Goal: Obtain resource: Obtain resource

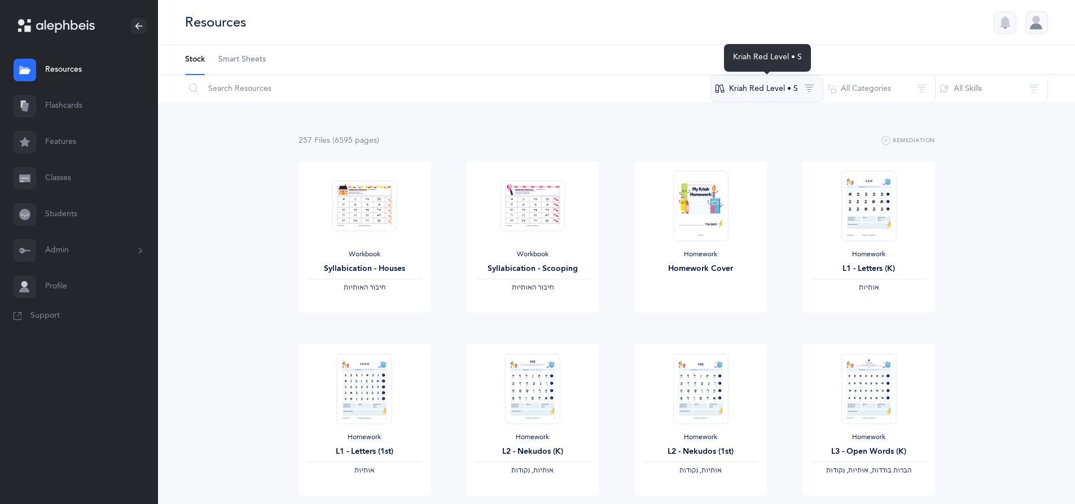
click at [808, 88] on button "Kriah Red Level • S" at bounding box center [766, 88] width 113 height 27
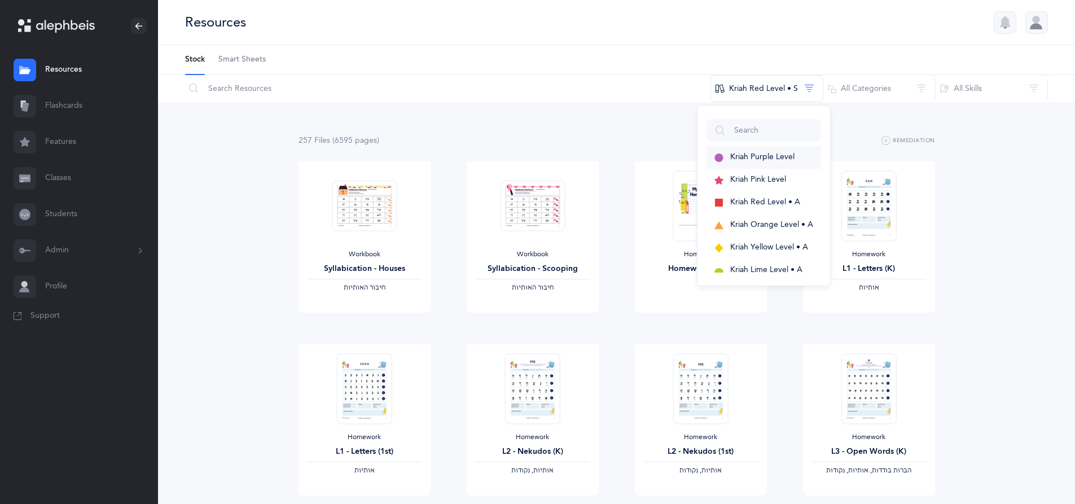
click at [760, 158] on span "Kriah Purple Level" at bounding box center [762, 156] width 64 height 9
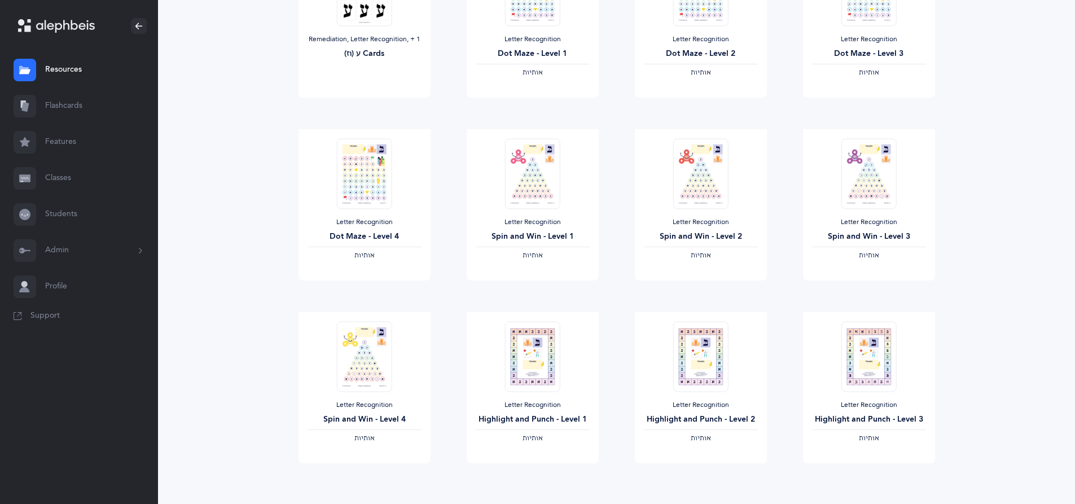
scroll to position [840, 0]
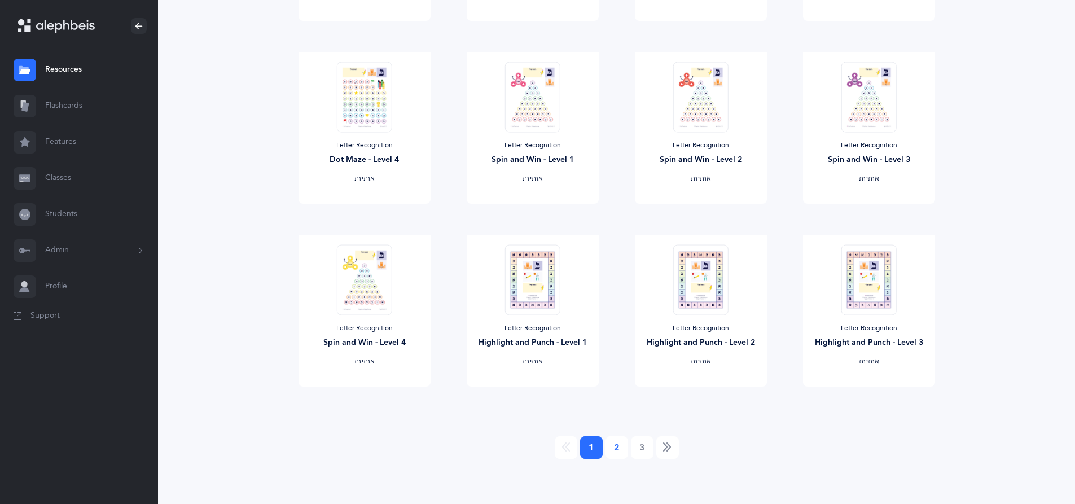
click at [615, 449] on link "2" at bounding box center [616, 447] width 23 height 23
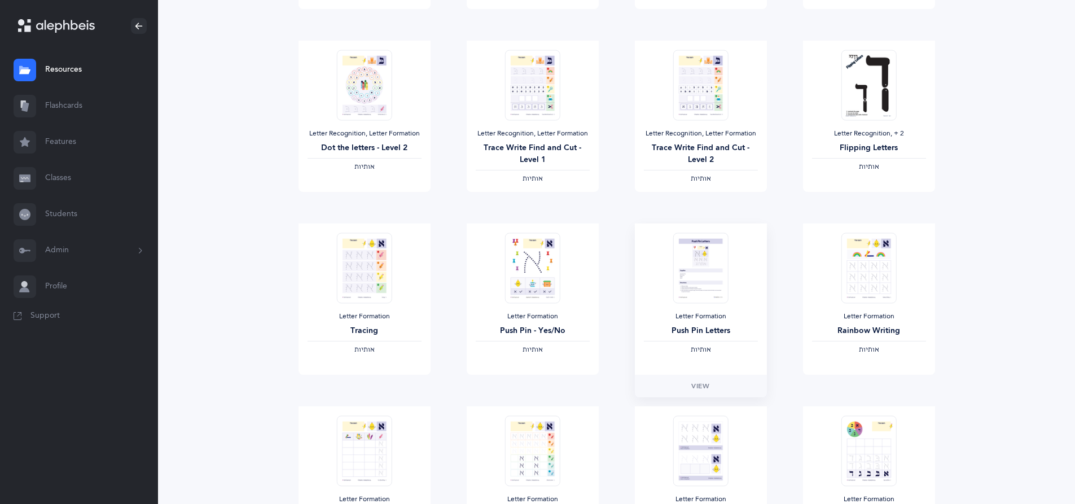
scroll to position [338, 0]
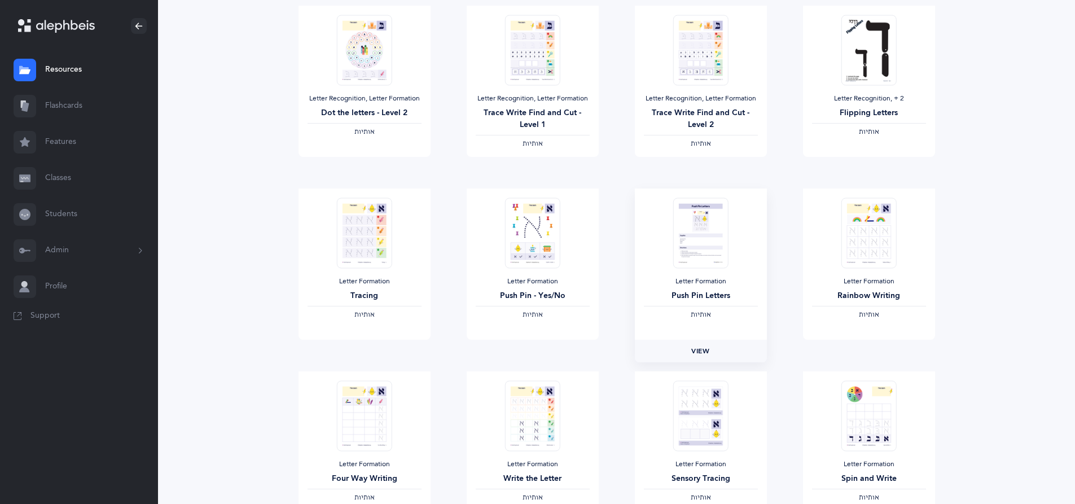
click at [704, 353] on span "View" at bounding box center [700, 351] width 18 height 10
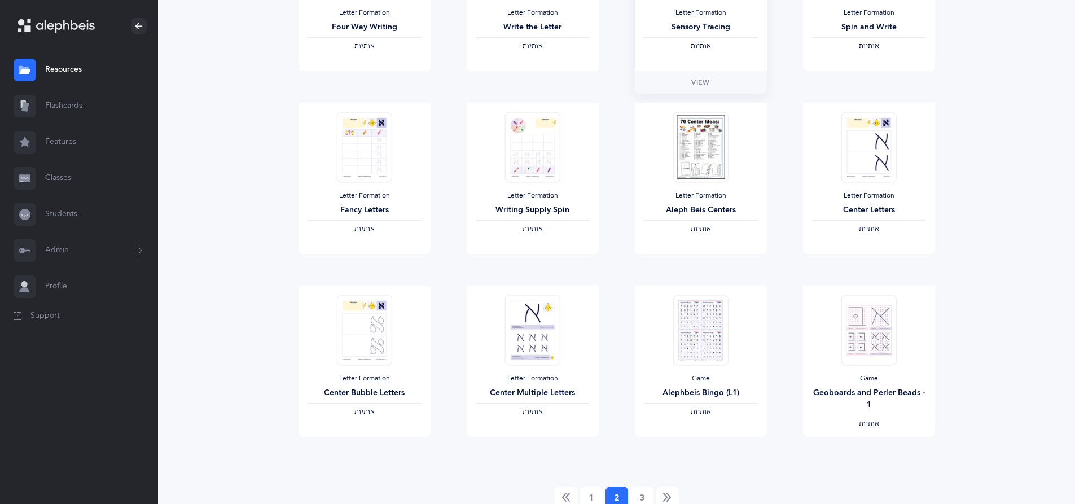
scroll to position [840, 0]
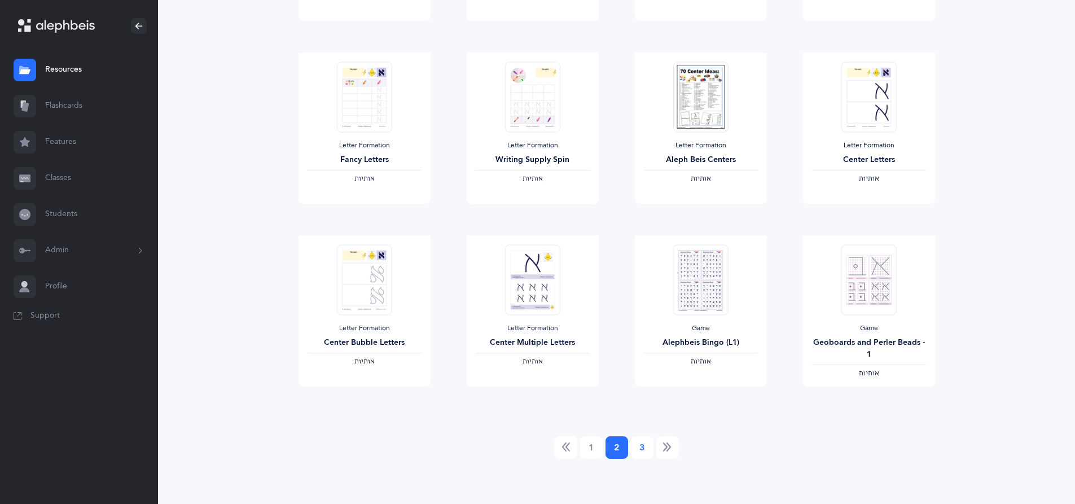
click at [640, 449] on link "3" at bounding box center [642, 447] width 23 height 23
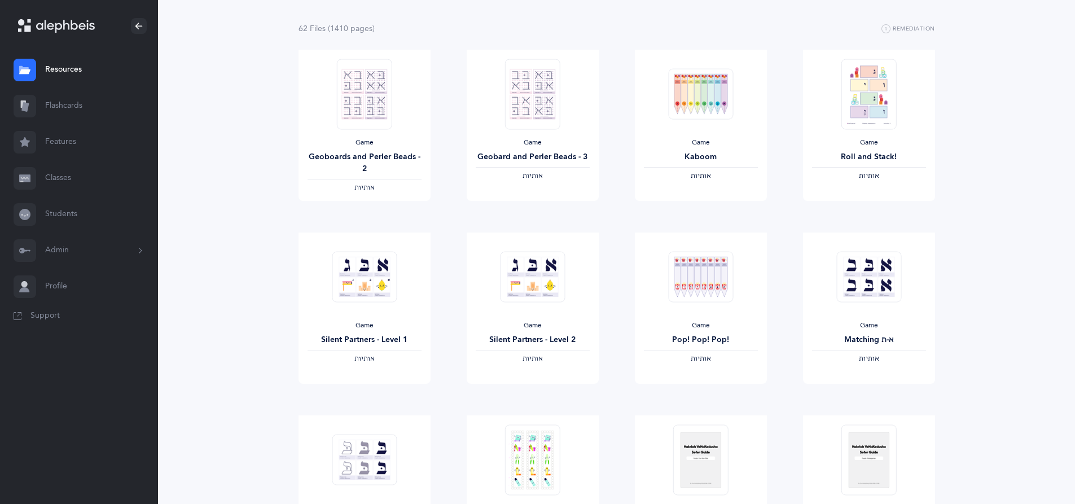
scroll to position [113, 0]
click at [362, 394] on span "View" at bounding box center [364, 394] width 18 height 10
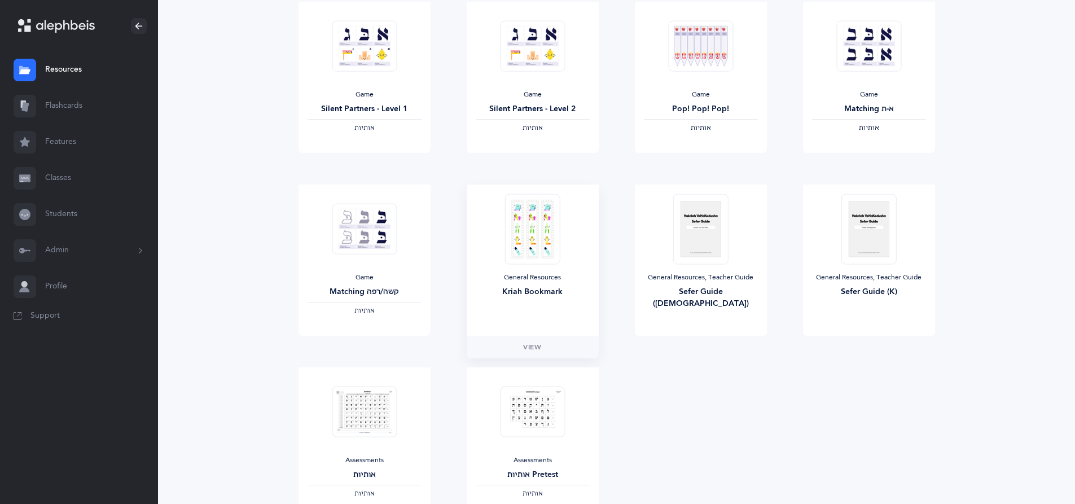
scroll to position [338, 0]
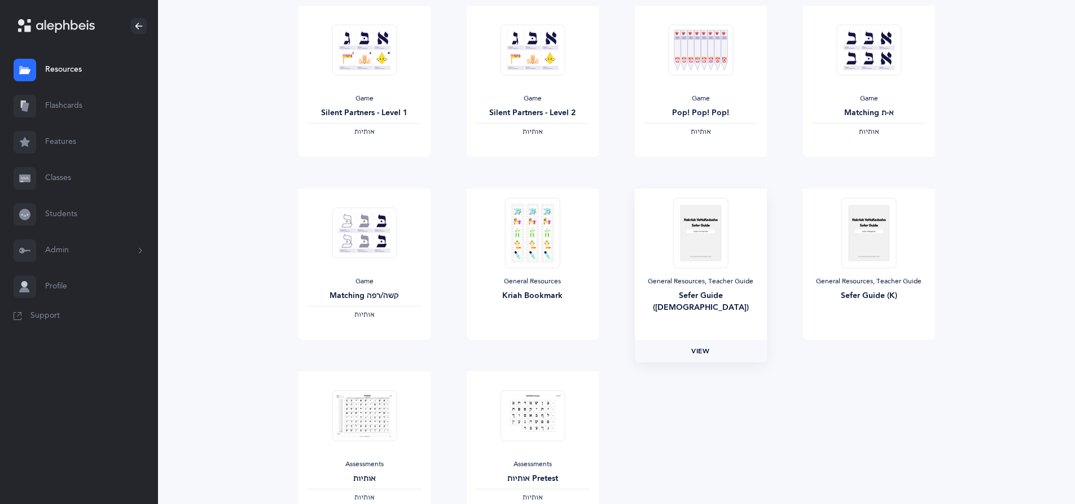
click at [730, 348] on link "View" at bounding box center [701, 351] width 132 height 23
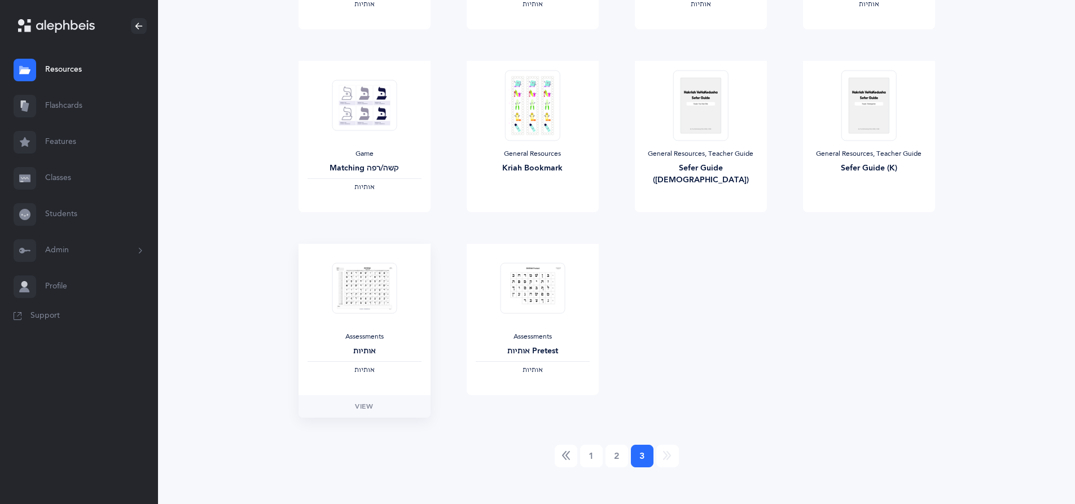
scroll to position [474, 0]
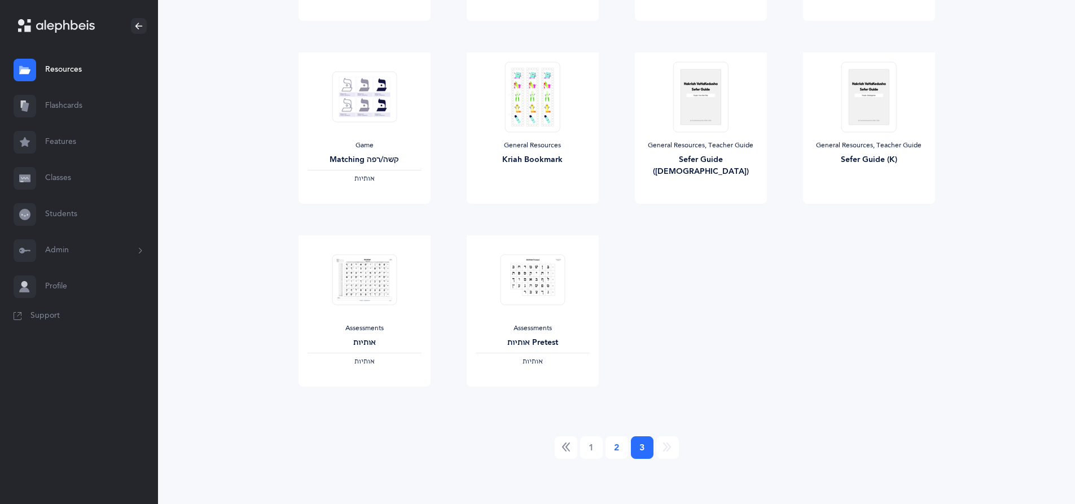
click at [613, 450] on link "2" at bounding box center [616, 447] width 23 height 23
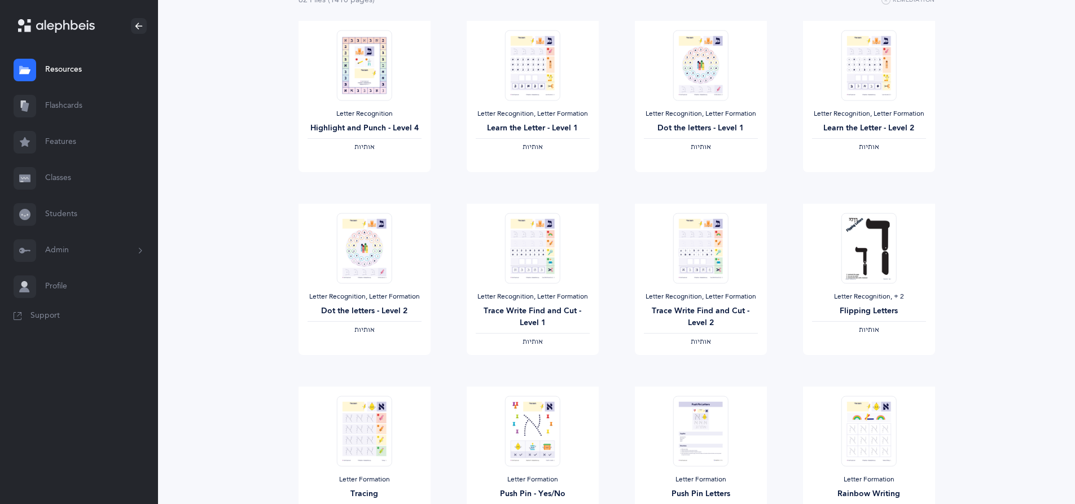
scroll to position [395, 0]
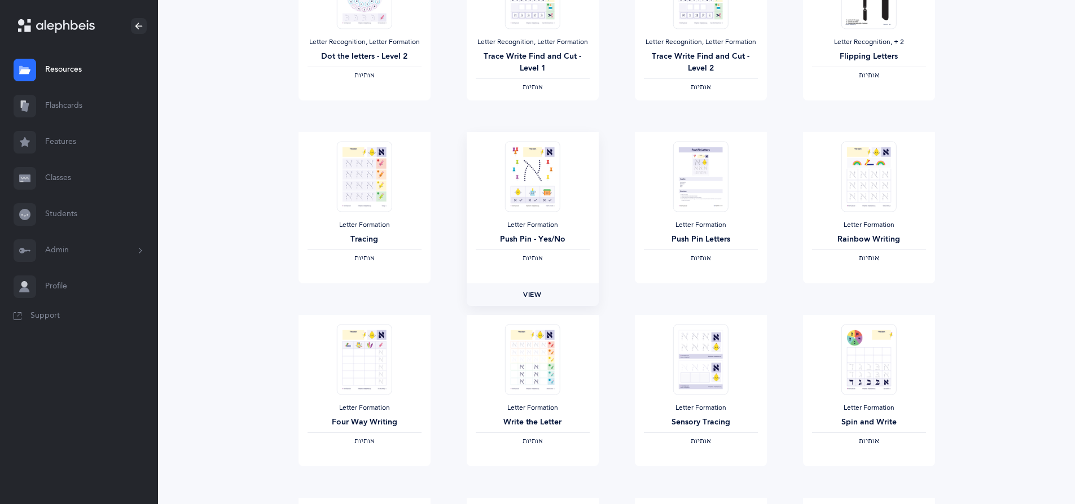
click at [568, 298] on link "View" at bounding box center [533, 294] width 132 height 23
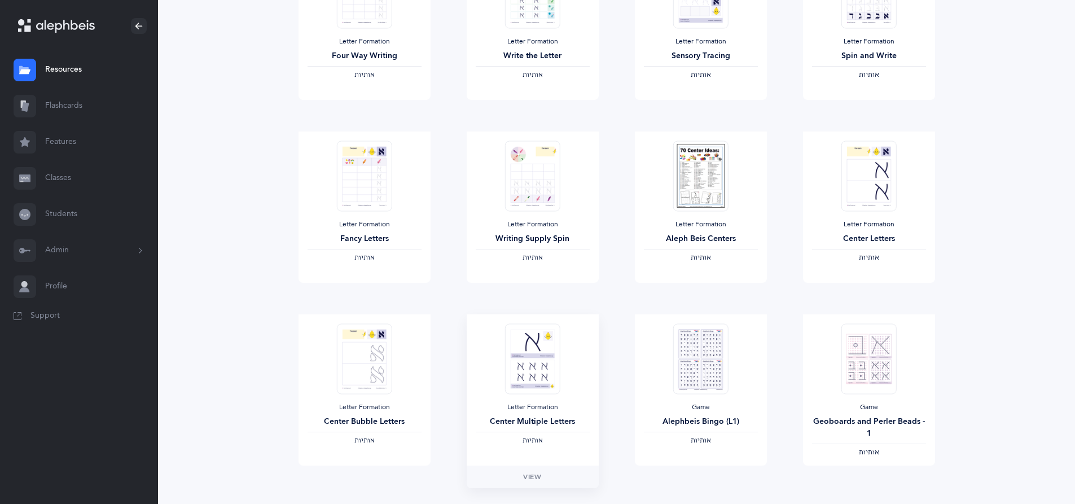
scroll to position [840, 0]
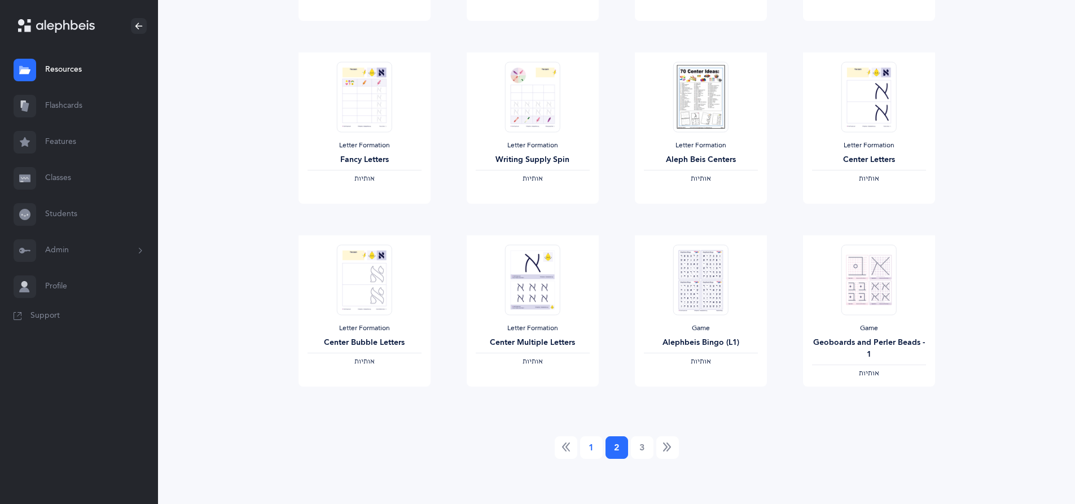
click at [592, 450] on link "1" at bounding box center [591, 447] width 23 height 23
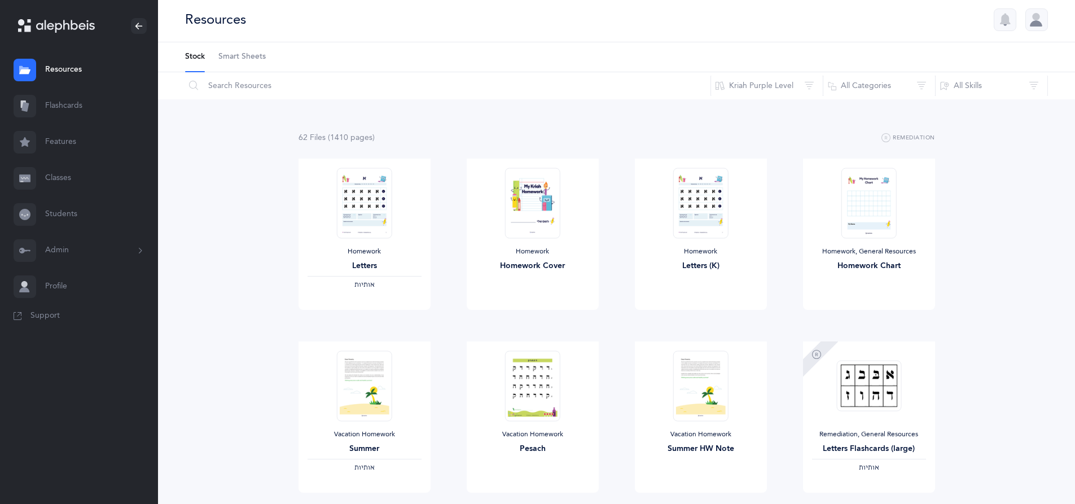
scroll to position [0, 0]
click at [552, 324] on link "View" at bounding box center [533, 324] width 132 height 23
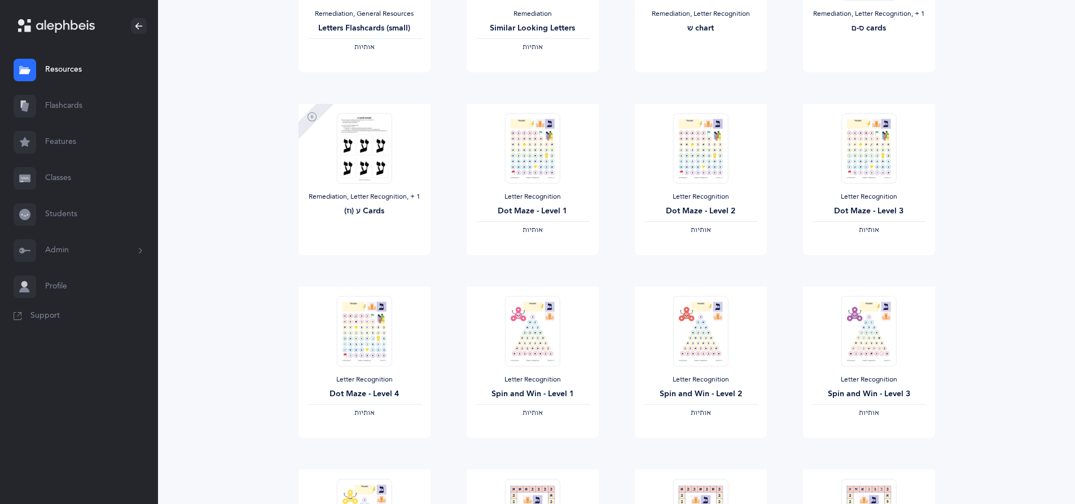
scroll to position [502, 0]
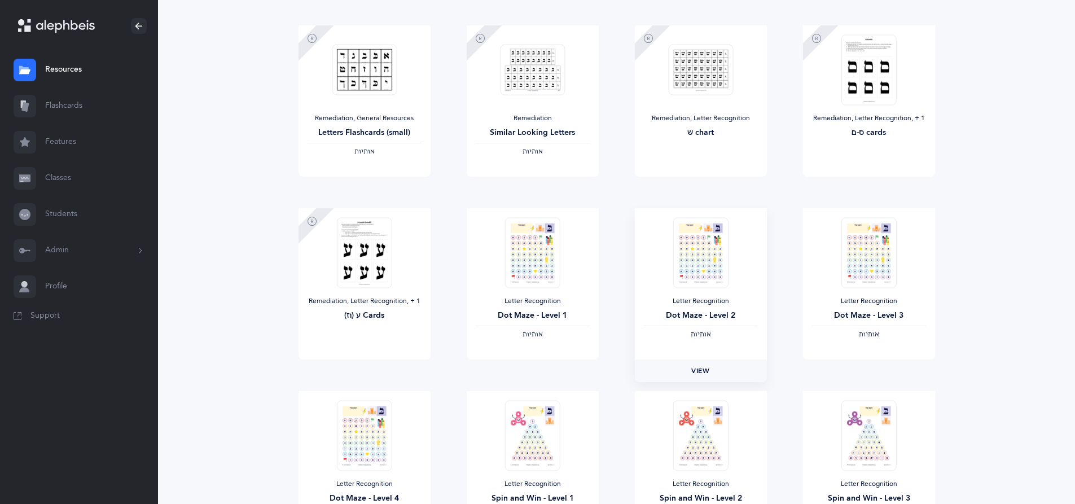
click at [718, 375] on link "View" at bounding box center [701, 370] width 132 height 23
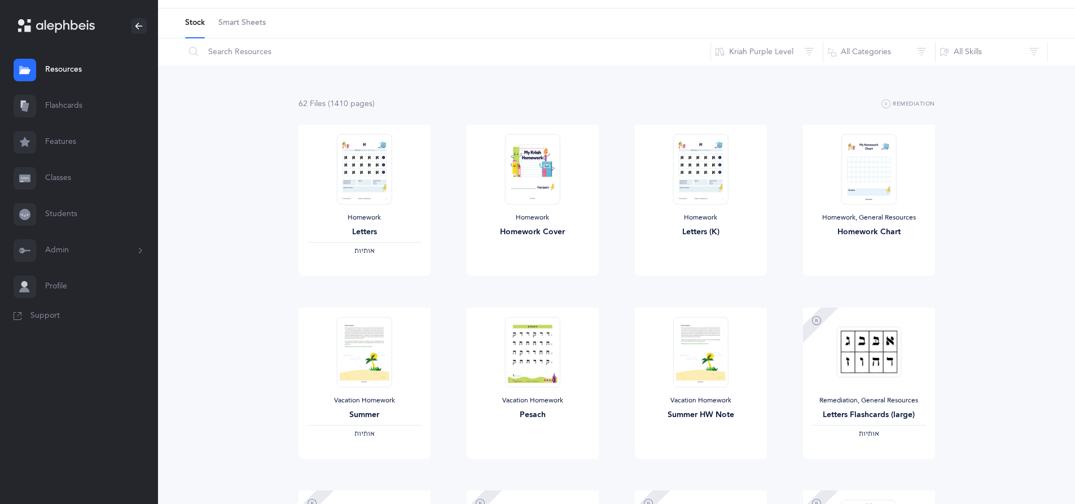
scroll to position [0, 0]
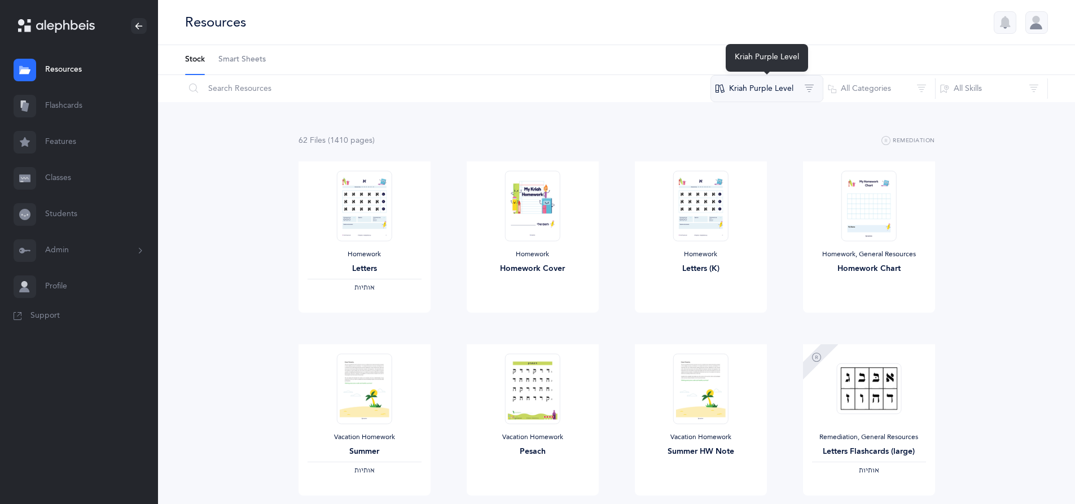
click at [807, 87] on button "Kriah Purple Level" at bounding box center [766, 88] width 113 height 27
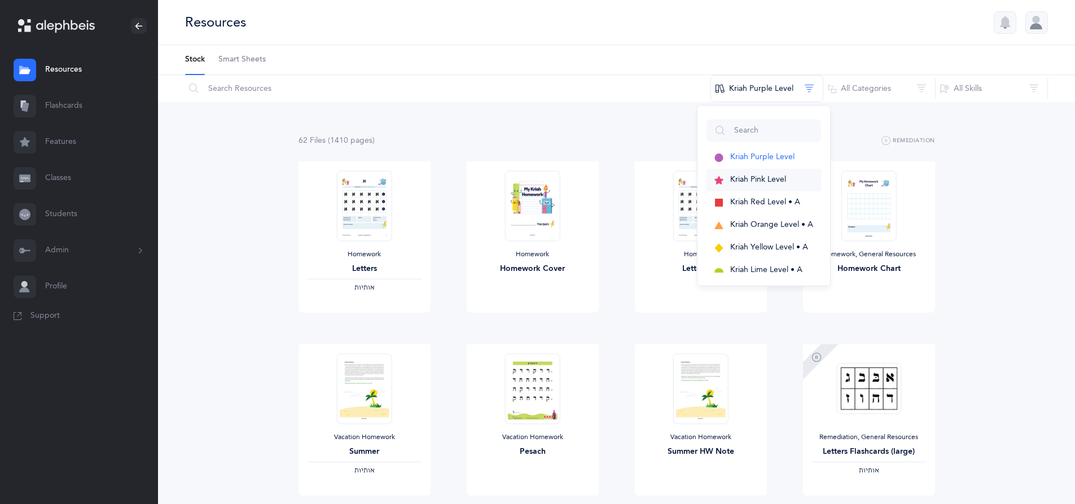
click at [779, 176] on span "Kriah Pink Level" at bounding box center [758, 179] width 56 height 9
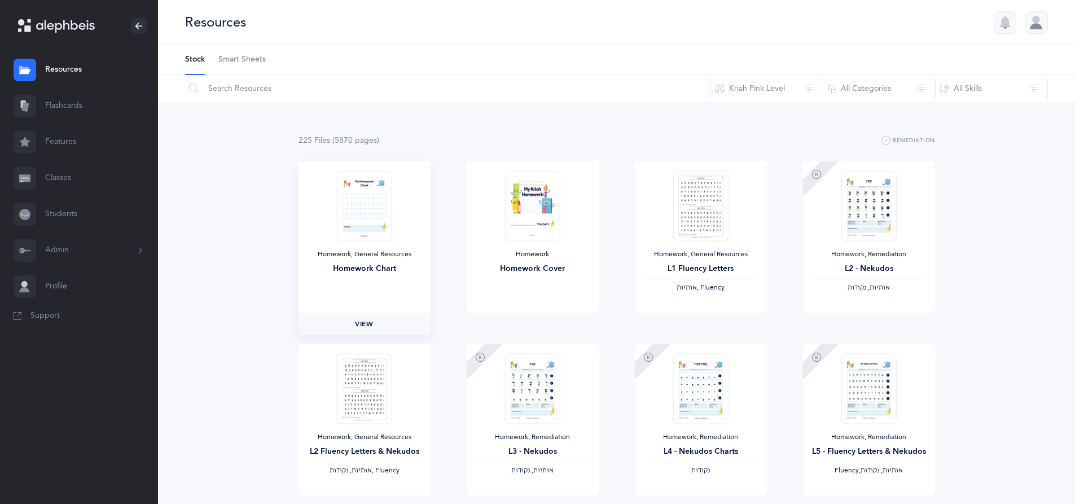
click at [402, 322] on link "View" at bounding box center [364, 324] width 132 height 23
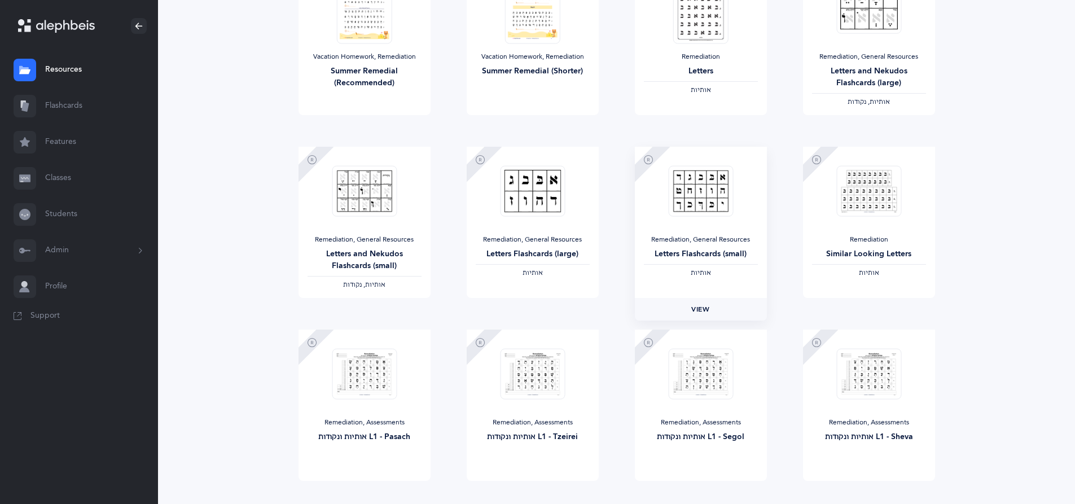
scroll to position [840, 0]
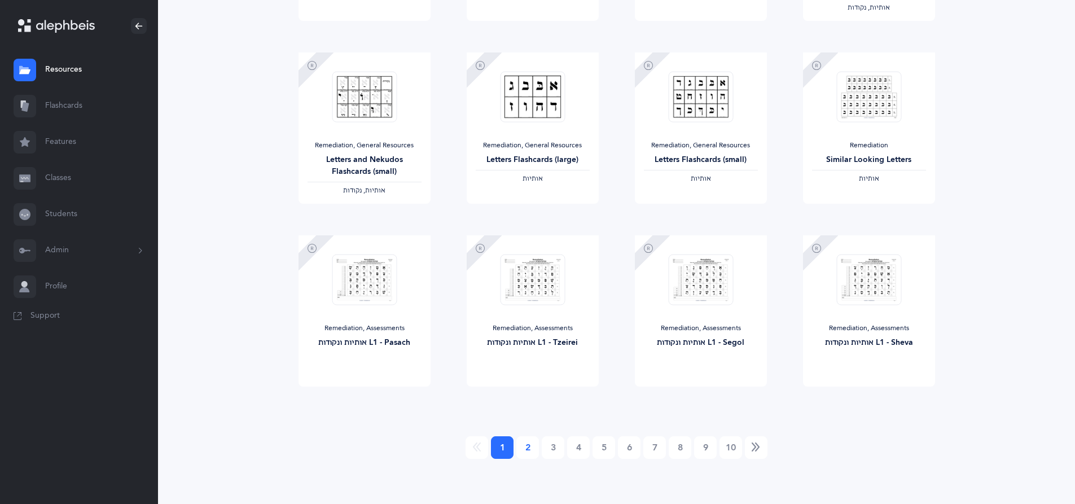
click at [522, 449] on link "2" at bounding box center [527, 447] width 23 height 23
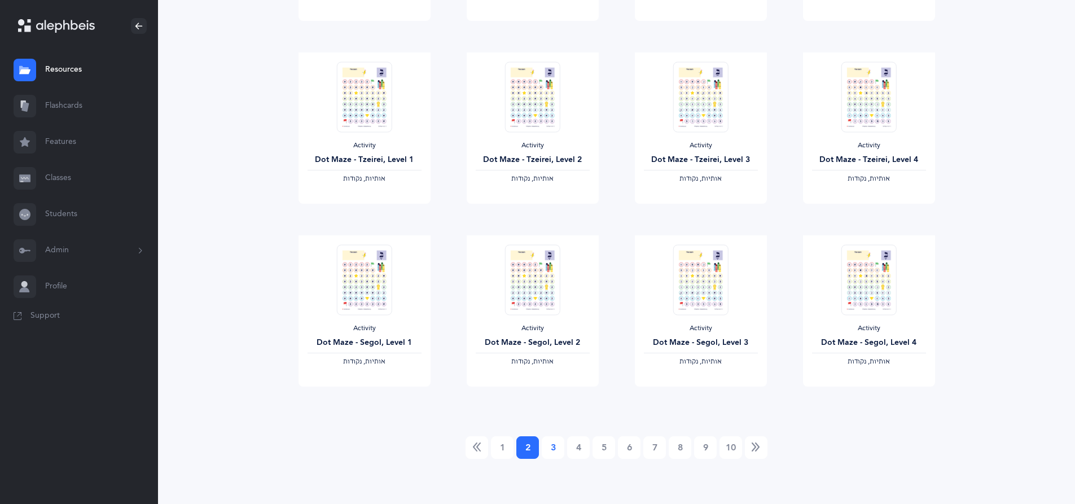
click at [555, 450] on link "3" at bounding box center [553, 447] width 23 height 23
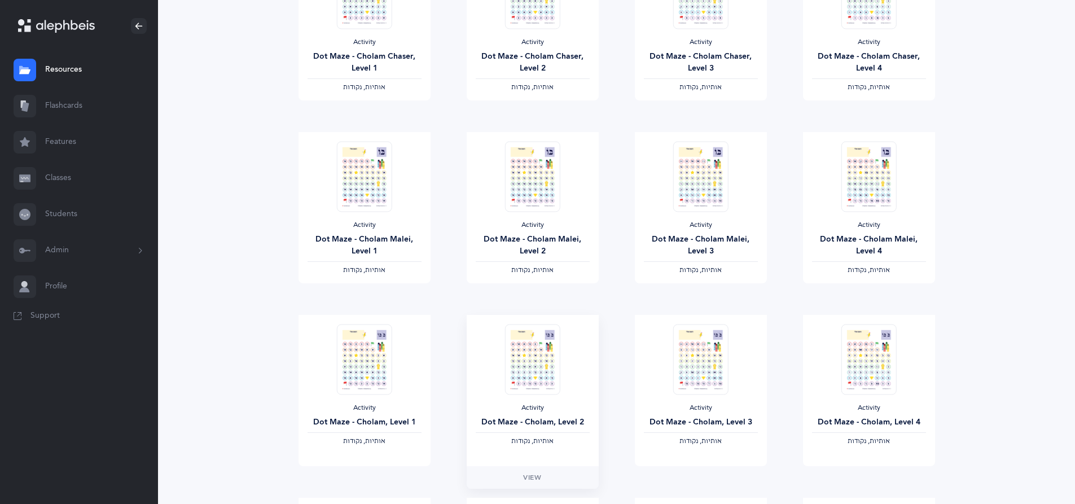
scroll to position [790, 0]
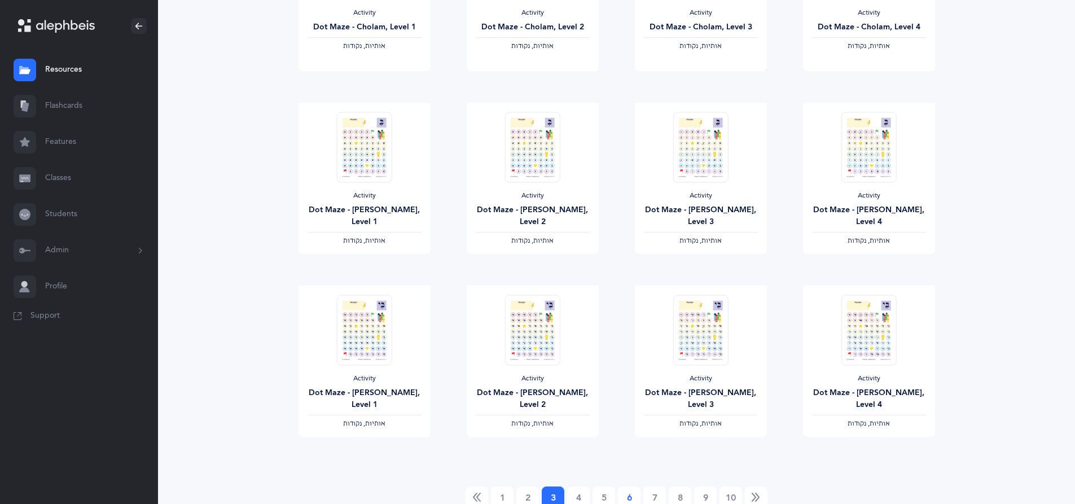
click at [630, 492] on link "6" at bounding box center [629, 497] width 23 height 23
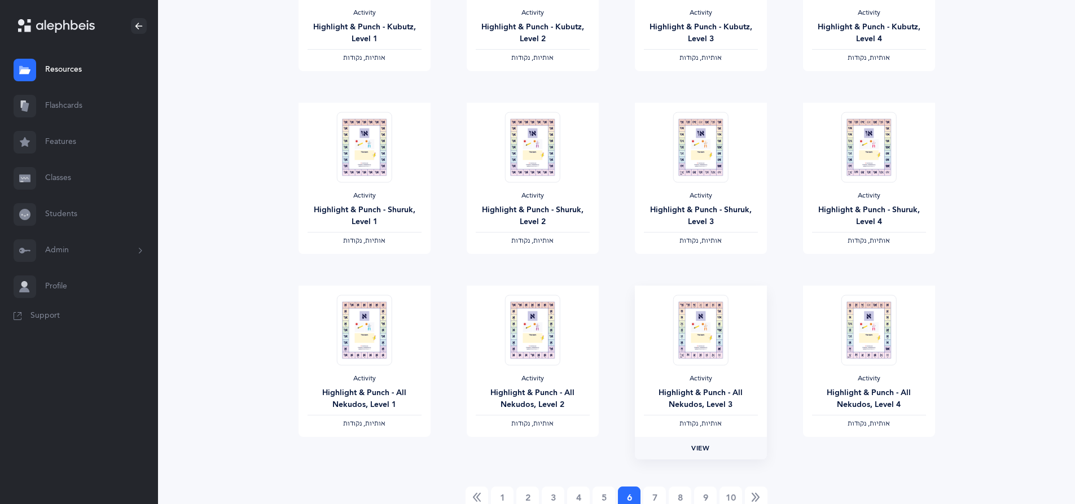
scroll to position [840, 0]
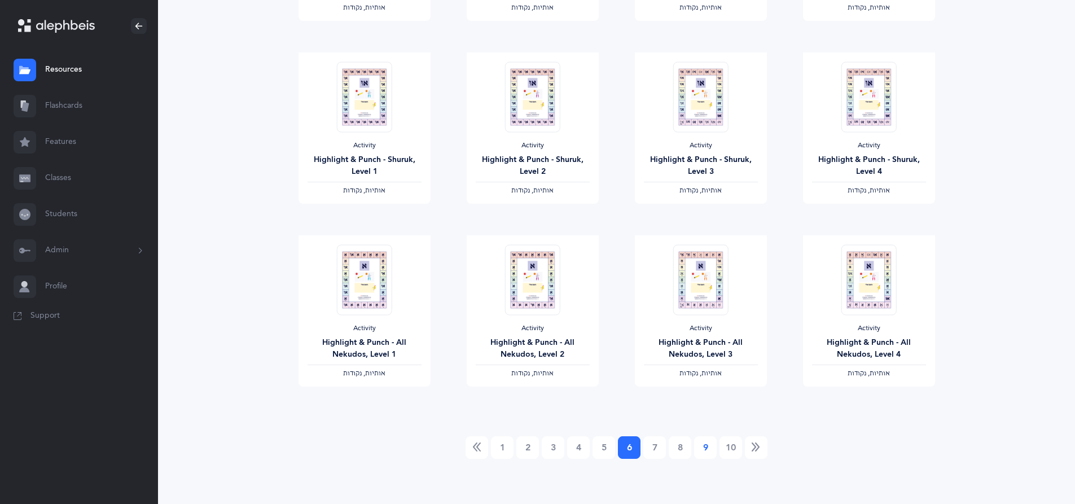
click at [707, 449] on link "9" at bounding box center [705, 447] width 23 height 23
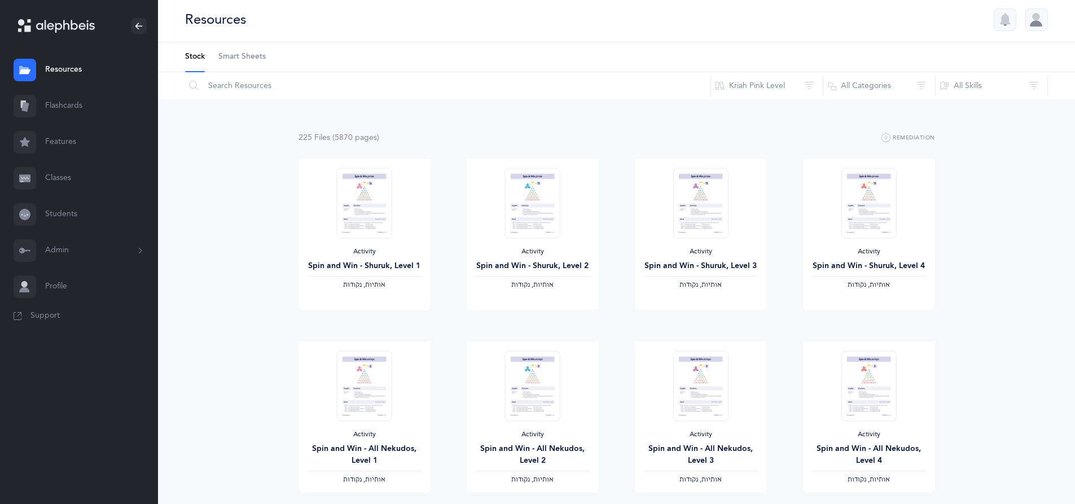
scroll to position [0, 0]
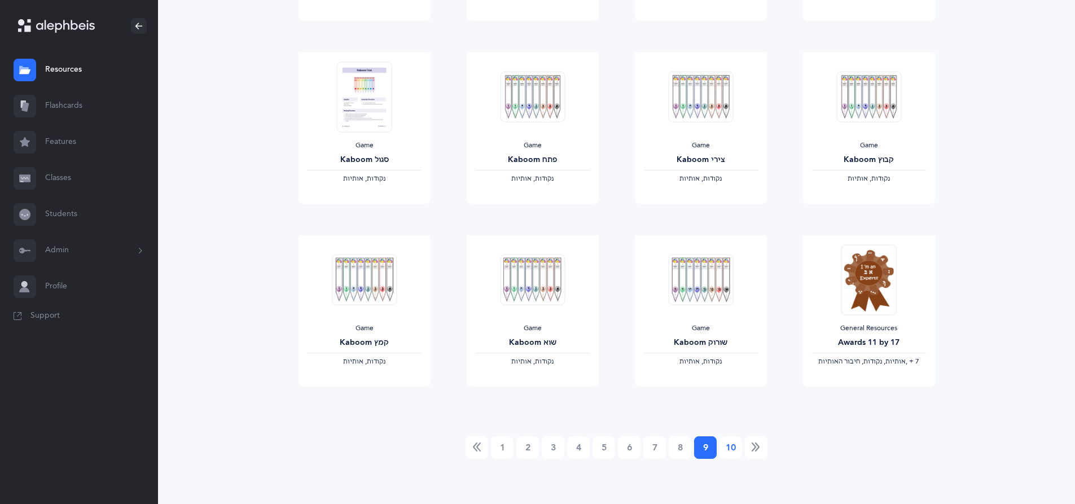
click at [735, 444] on link "10" at bounding box center [730, 447] width 23 height 23
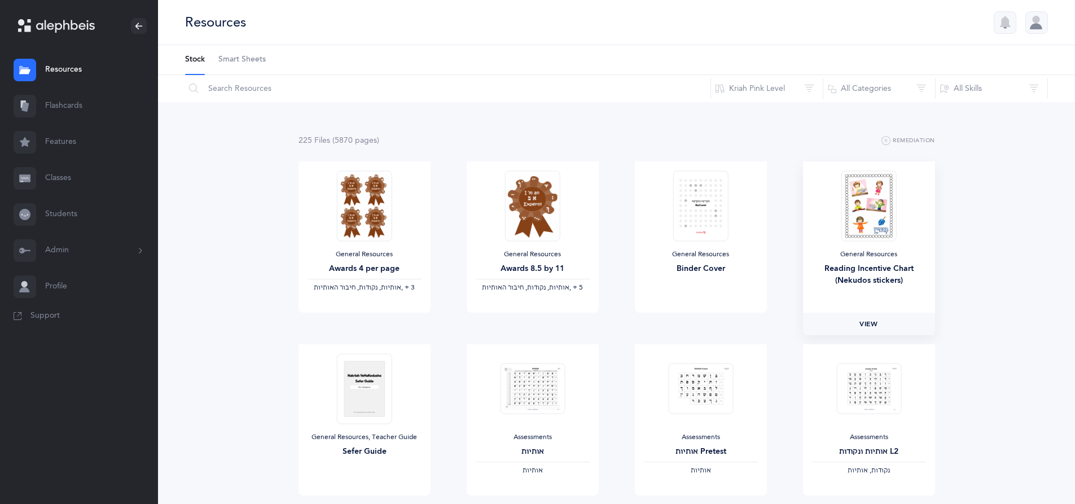
click at [890, 320] on link "View" at bounding box center [869, 324] width 132 height 23
click at [810, 89] on button "Kriah Pink Level" at bounding box center [766, 88] width 113 height 27
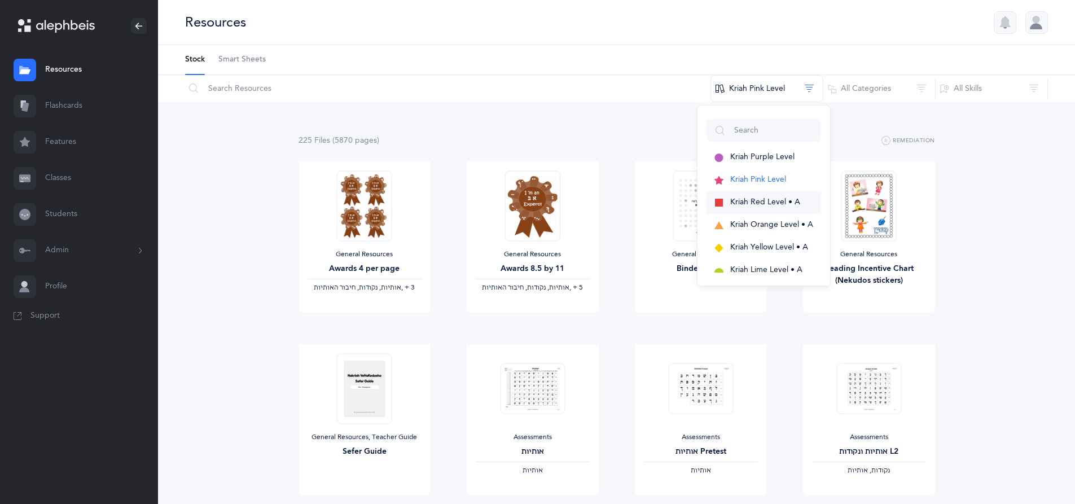
click at [741, 204] on span "Kriah Red Level • A" at bounding box center [765, 201] width 70 height 9
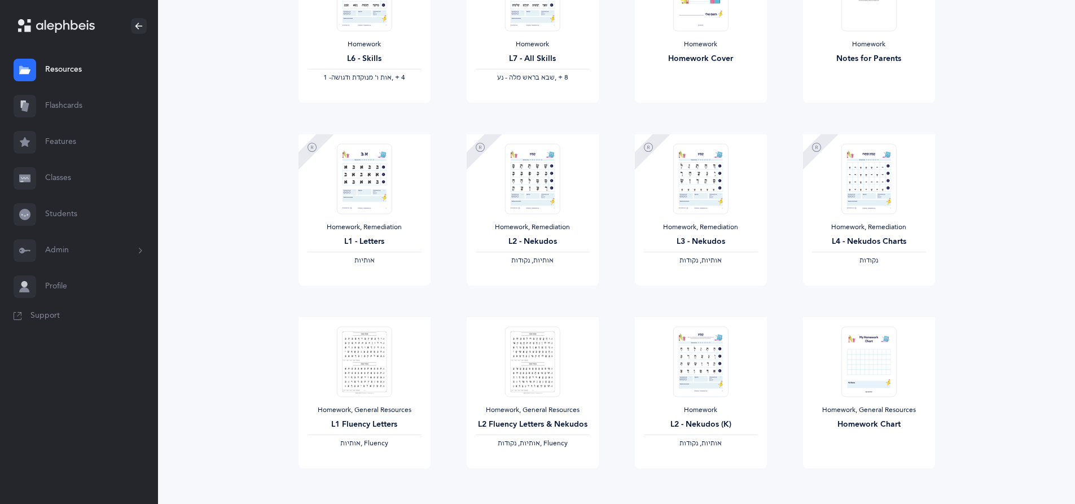
scroll to position [840, 0]
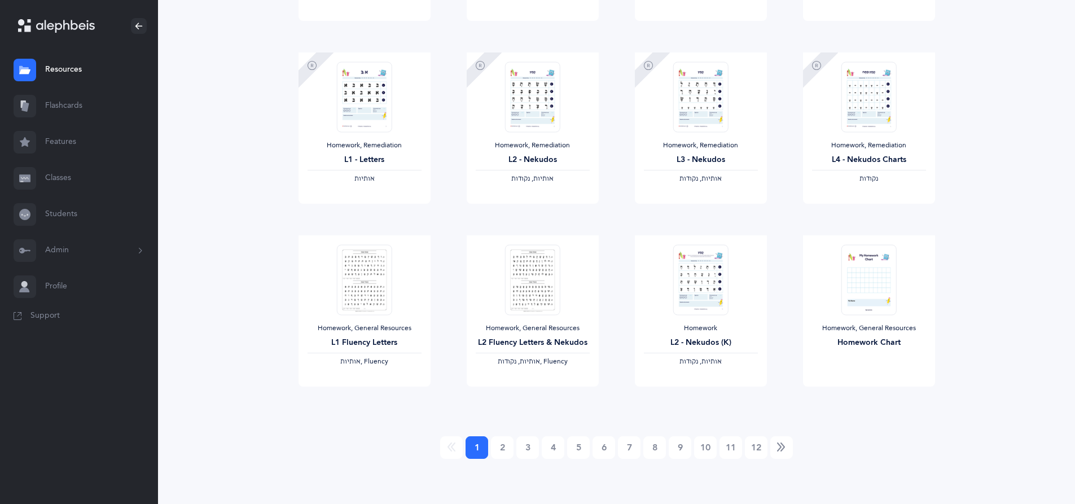
drag, startPoint x: 700, startPoint y: 161, endPoint x: 644, endPoint y: 122, distance: 68.5
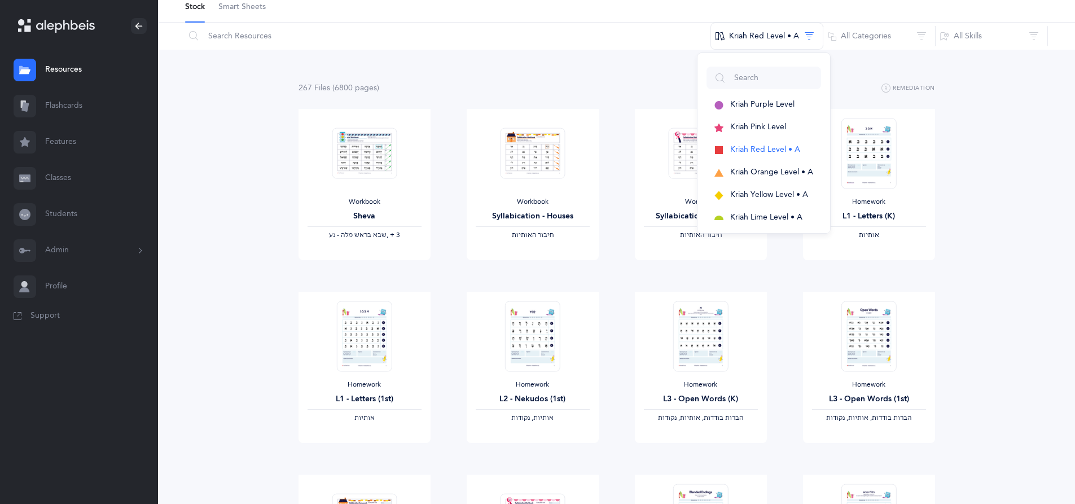
scroll to position [0, 0]
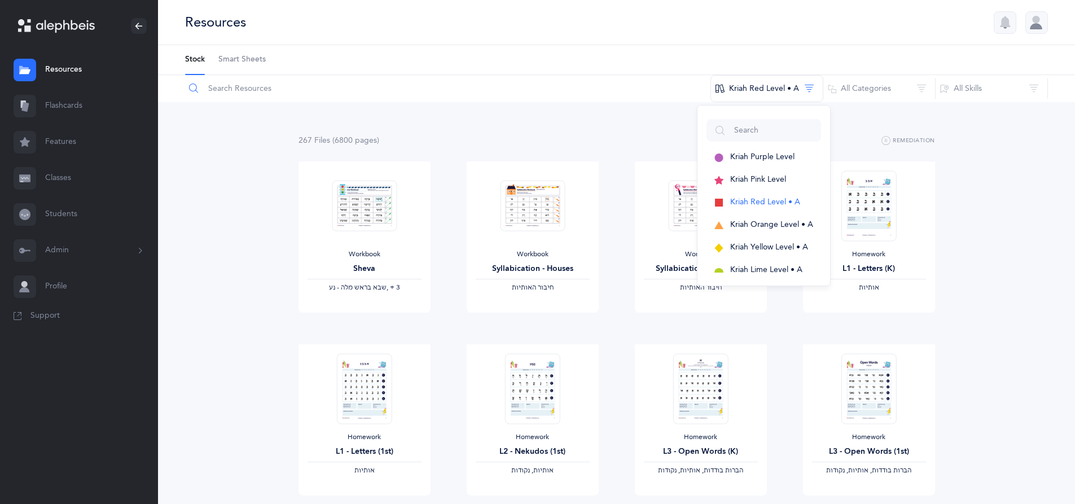
click at [297, 82] on input "text" at bounding box center [447, 88] width 526 height 27
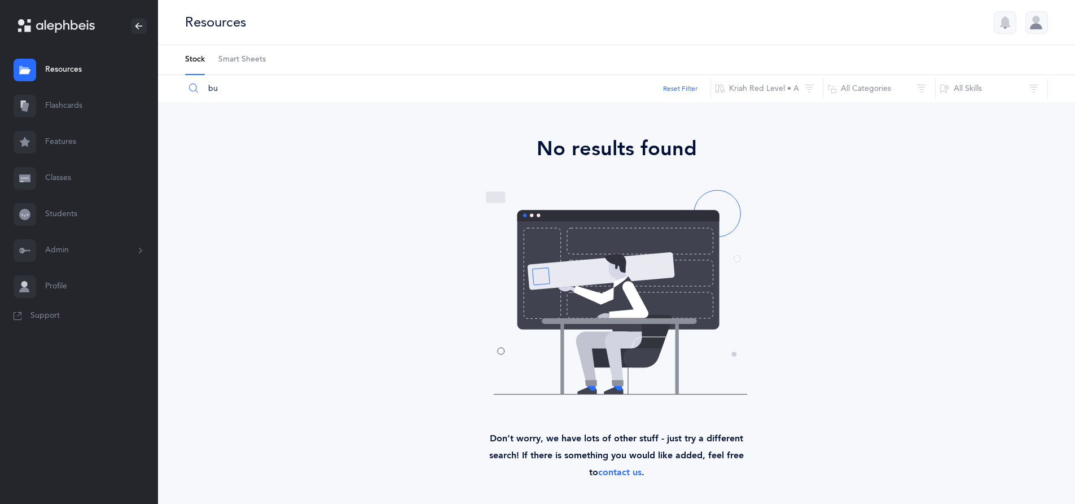
type input "b"
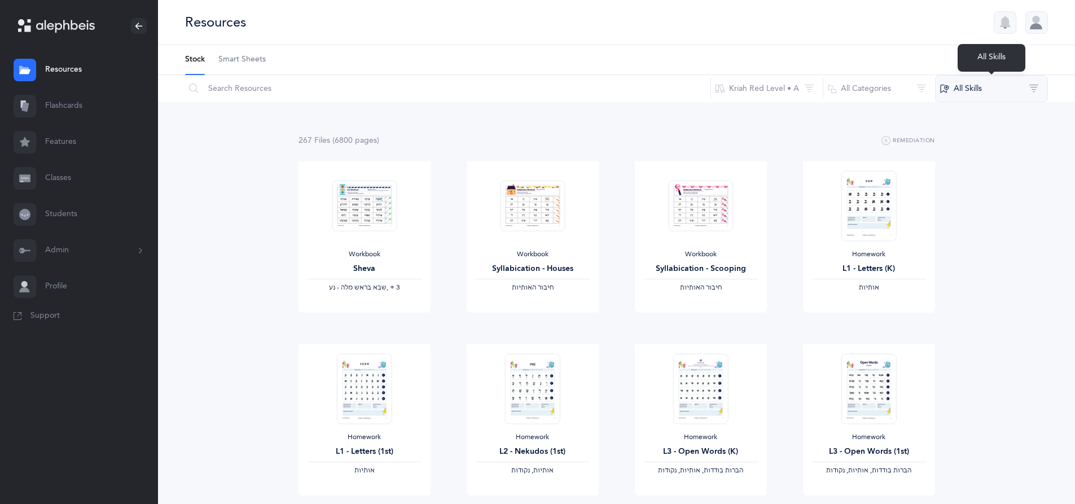
click at [978, 90] on button "All Skills" at bounding box center [991, 88] width 113 height 27
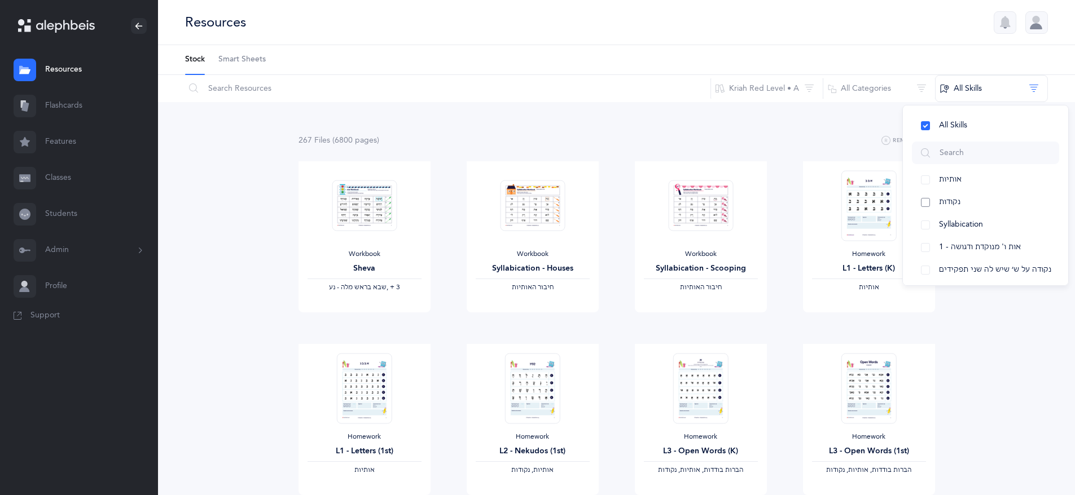
click at [960, 204] on span "נקודות" at bounding box center [949, 201] width 21 height 9
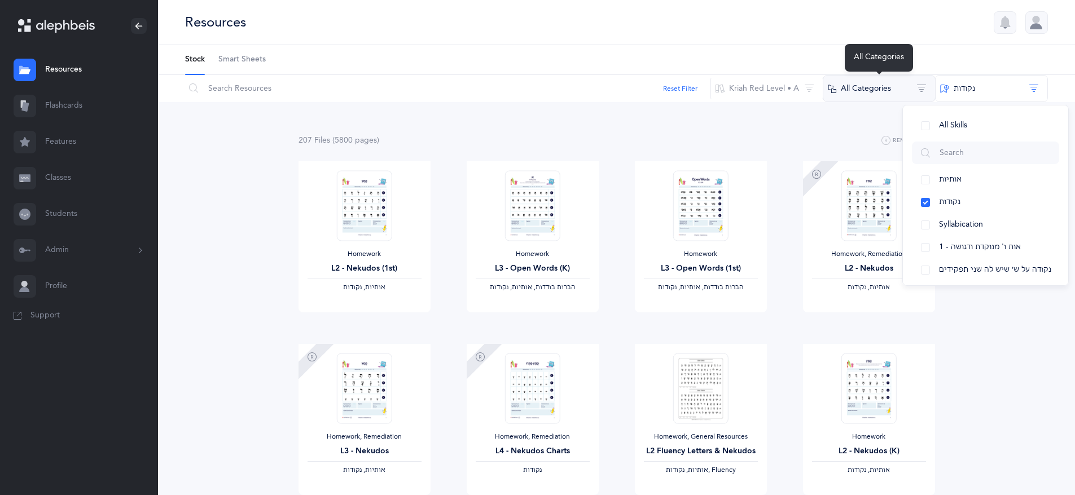
click at [867, 87] on button "All Categories" at bounding box center [879, 88] width 113 height 27
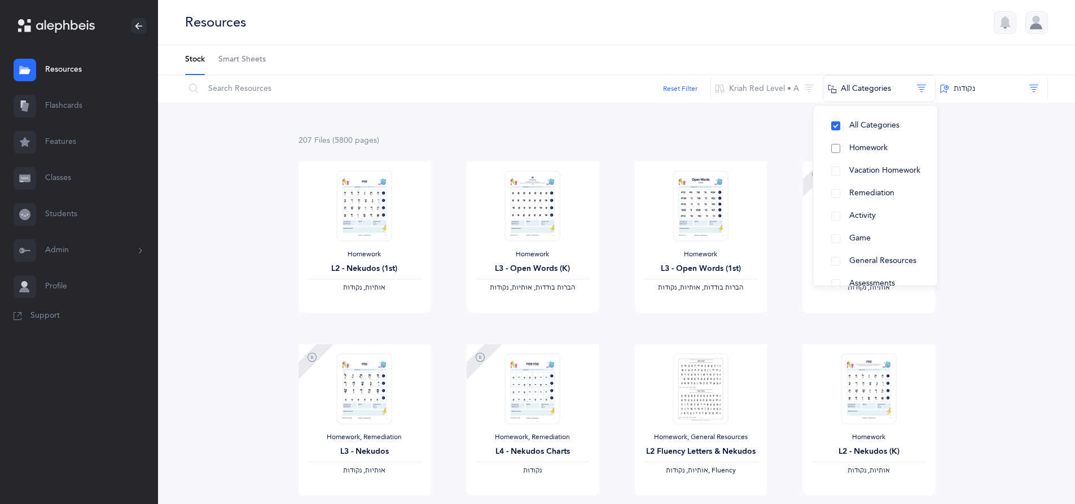
click at [862, 152] on span "Homework" at bounding box center [868, 147] width 38 height 9
